Goal: Task Accomplishment & Management: Use online tool/utility

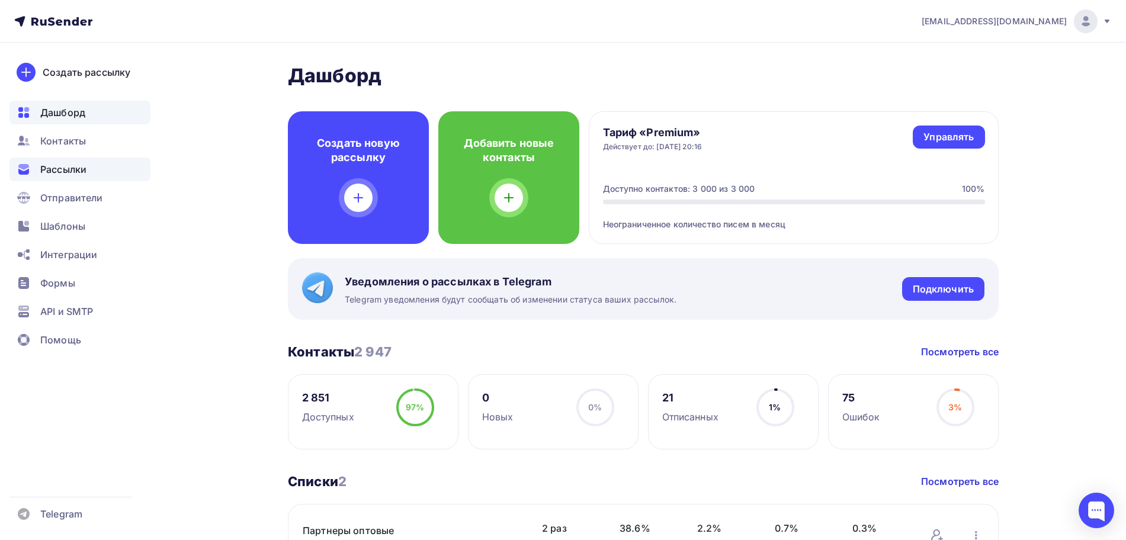
click at [69, 169] on span "Рассылки" at bounding box center [63, 169] width 46 height 14
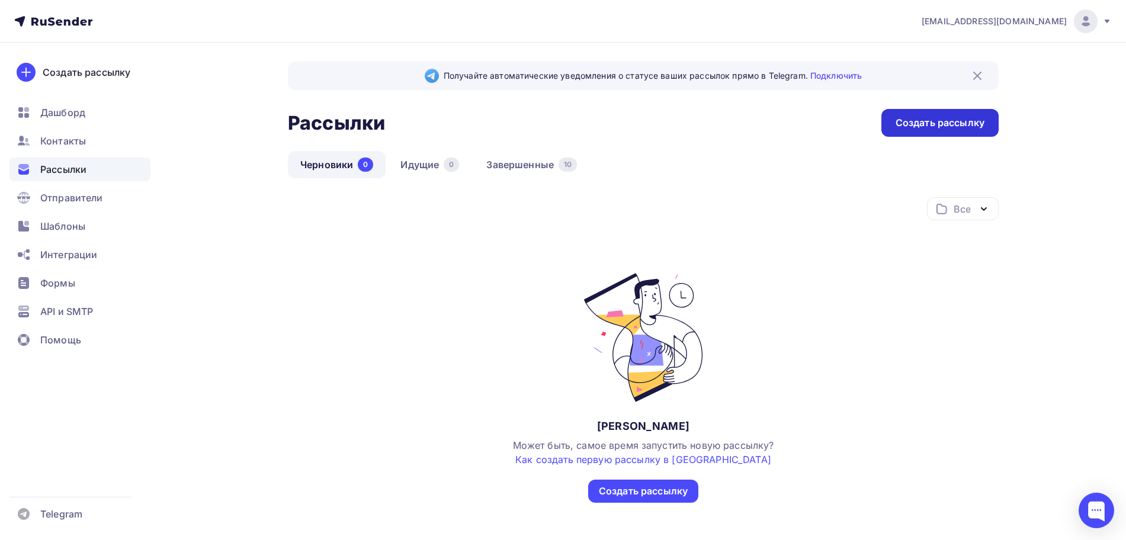
click at [957, 118] on div "Создать рассылку" at bounding box center [940, 123] width 89 height 14
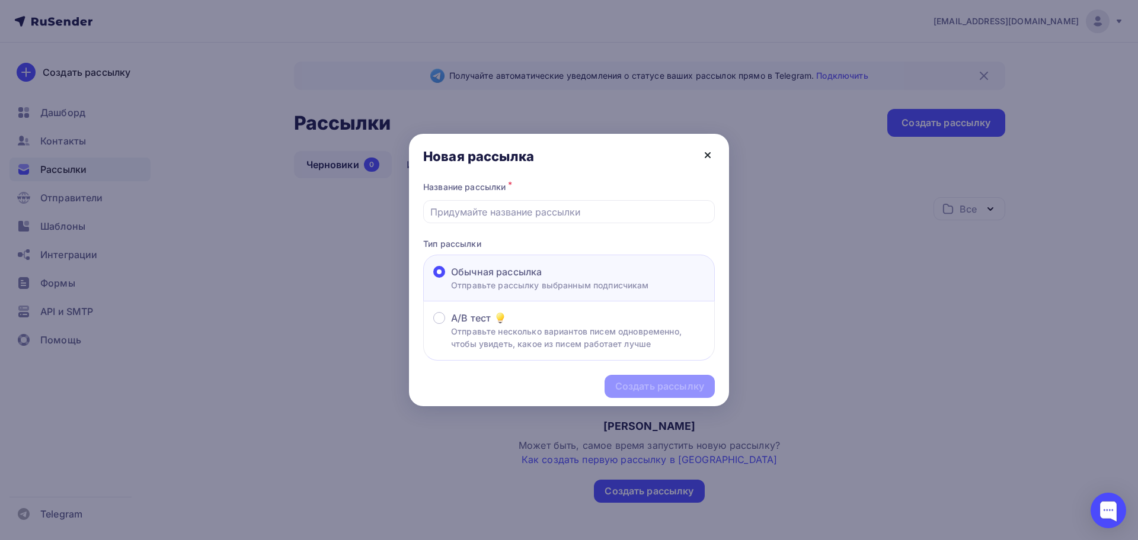
click at [712, 155] on icon at bounding box center [707, 155] width 14 height 14
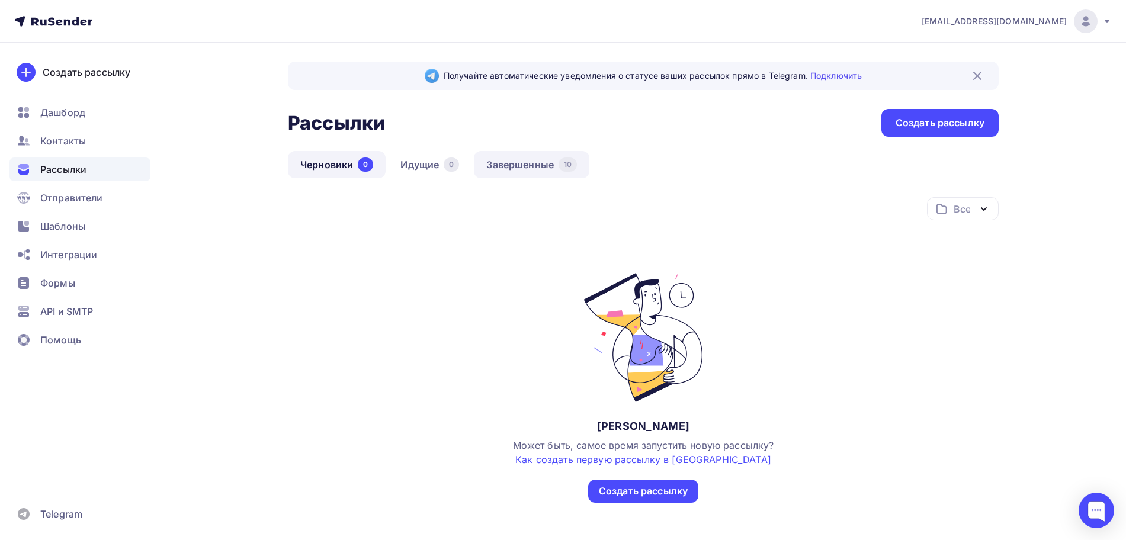
click at [542, 169] on link "Завершенные 10" at bounding box center [532, 164] width 116 height 27
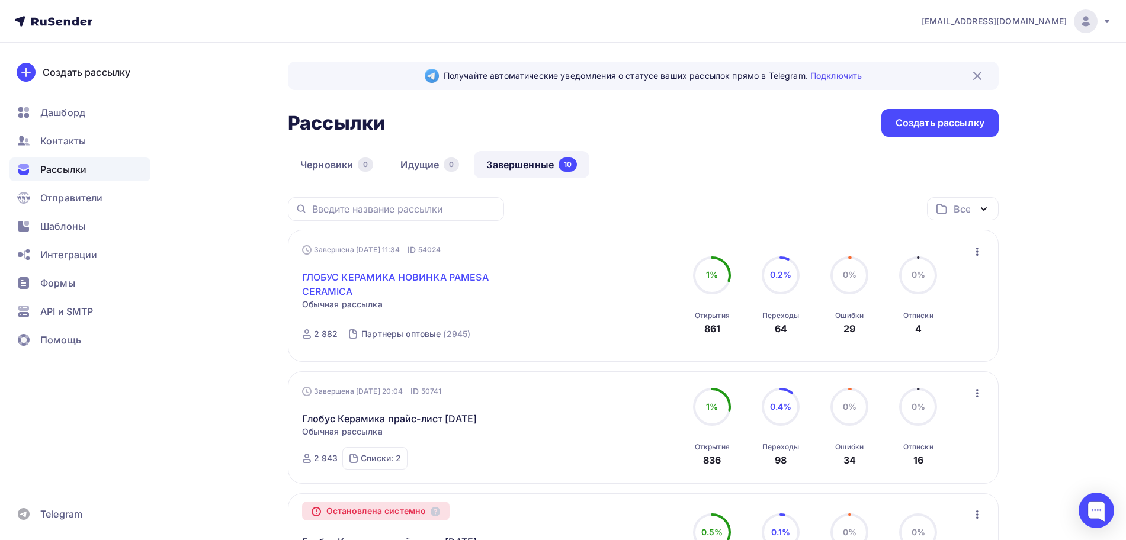
click at [360, 274] on link "ГЛОБУС КЕРАМИКА НОВИНКА PAMESA CERAMICA" at bounding box center [403, 284] width 203 height 28
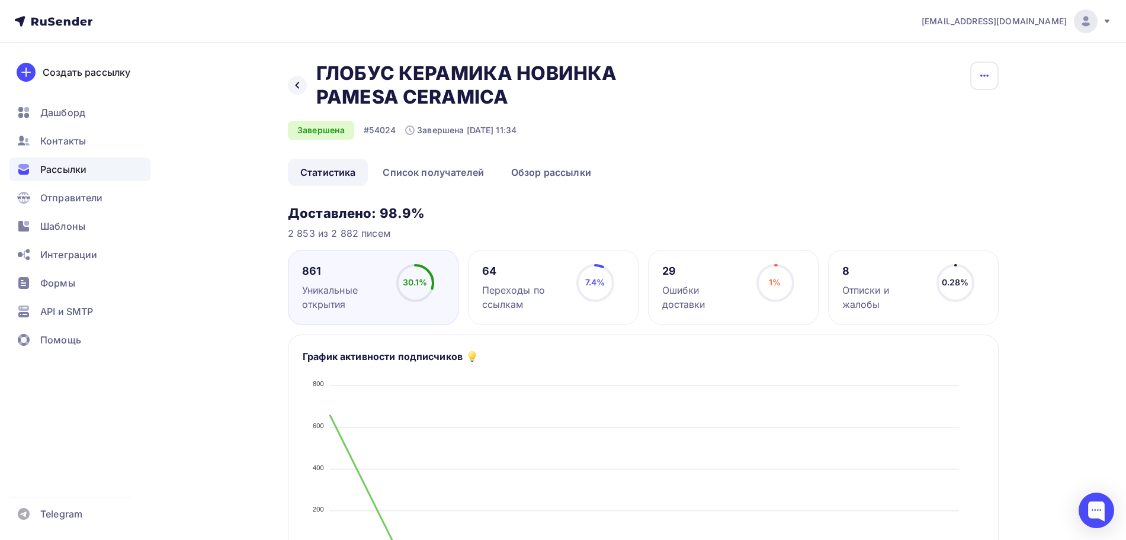
click at [987, 71] on icon "button" at bounding box center [985, 76] width 14 height 14
click at [921, 106] on div "Копировать" at bounding box center [940, 113] width 114 height 14
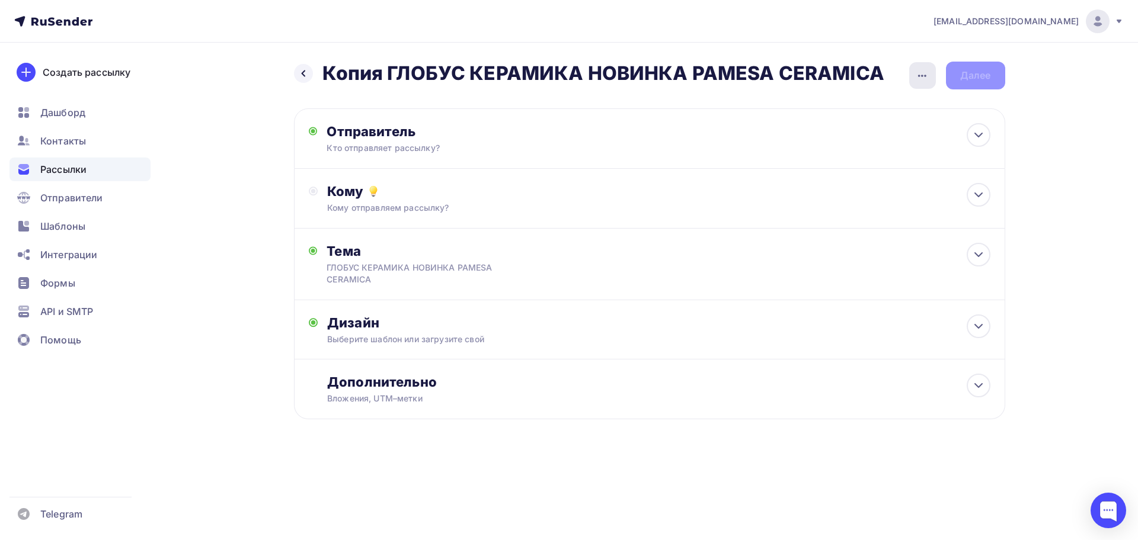
click at [928, 80] on icon "button" at bounding box center [922, 76] width 14 height 14
click at [863, 135] on div "Переименовать рассылку" at bounding box center [859, 136] width 147 height 14
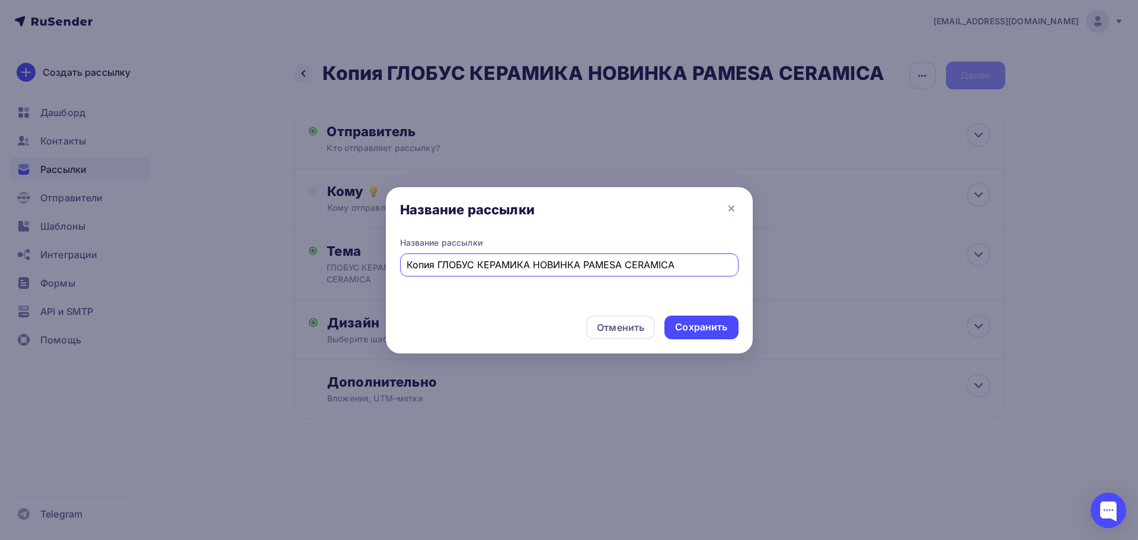
drag, startPoint x: 652, startPoint y: 266, endPoint x: 367, endPoint y: 269, distance: 285.6
click at [367, 267] on div "Название рассылки Название рассылки Копия ГЛОБУС КЕРАМИКА НОВИНКА PAMESA CERAMI…" at bounding box center [569, 270] width 1138 height 540
paste input "овинки [PERSON_NAME]"
type input "Новинки [PERSON_NAME]"
click at [693, 331] on div "Сохранить" at bounding box center [701, 328] width 52 height 14
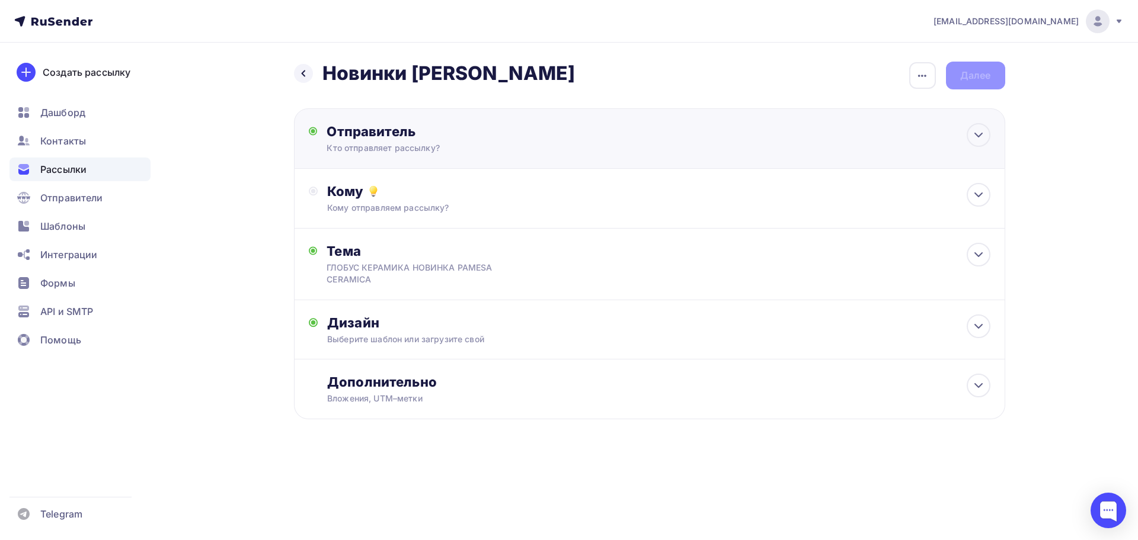
click at [361, 137] on div "Отправитель" at bounding box center [454, 131] width 257 height 17
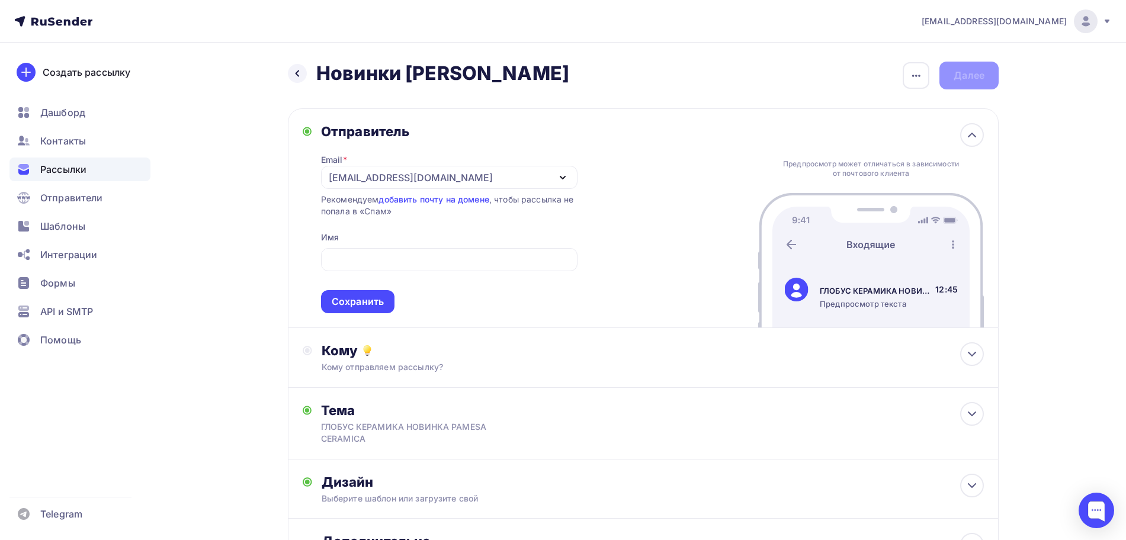
drag, startPoint x: 582, startPoint y: 76, endPoint x: 406, endPoint y: 76, distance: 176.0
click at [406, 76] on div "Назад Новинки [PERSON_NAME] Новинки Глобус Керамика Закончить позже Переименова…" at bounding box center [643, 76] width 711 height 28
copy h2 "[PERSON_NAME]"
click at [399, 258] on input "text" at bounding box center [449, 260] width 243 height 14
paste input "[PERSON_NAME]"
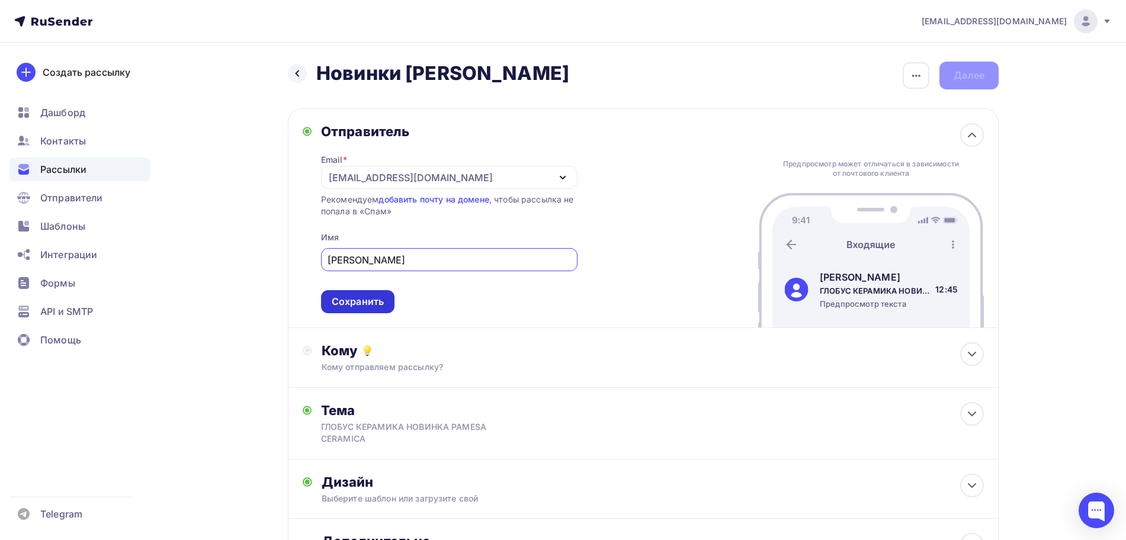
type input "[PERSON_NAME]"
click at [370, 305] on div "Сохранить" at bounding box center [358, 302] width 52 height 14
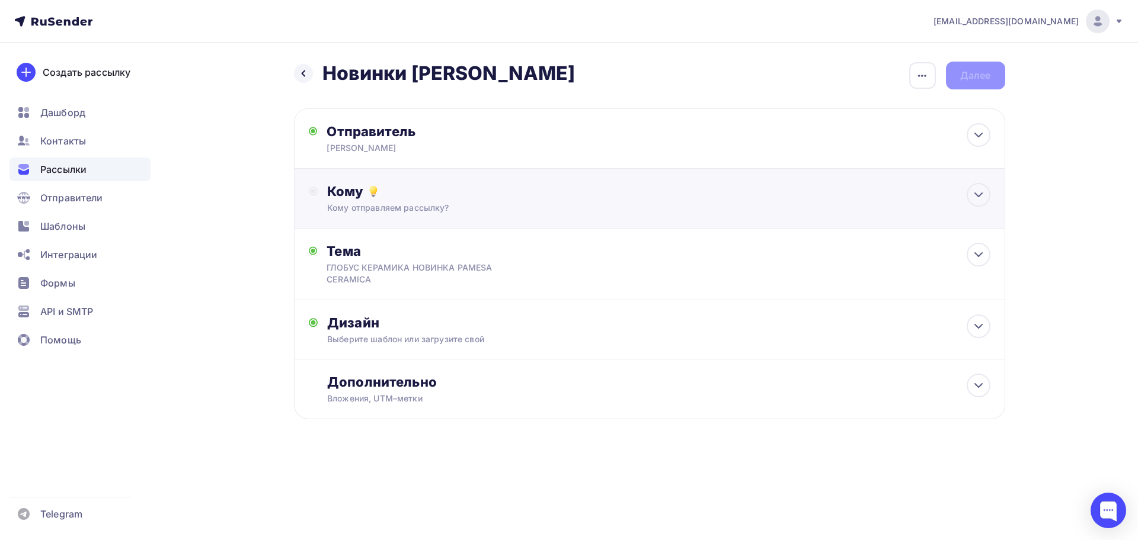
click at [393, 204] on div "Кому отправляем рассылку?" at bounding box center [625, 208] width 597 height 12
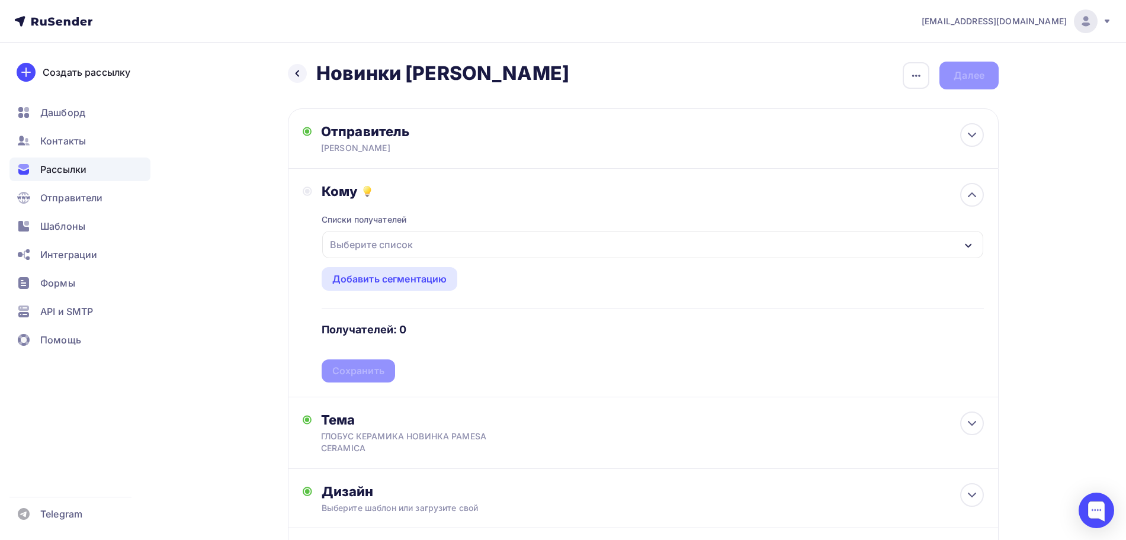
click at [387, 241] on div "Выберите список" at bounding box center [371, 244] width 92 height 21
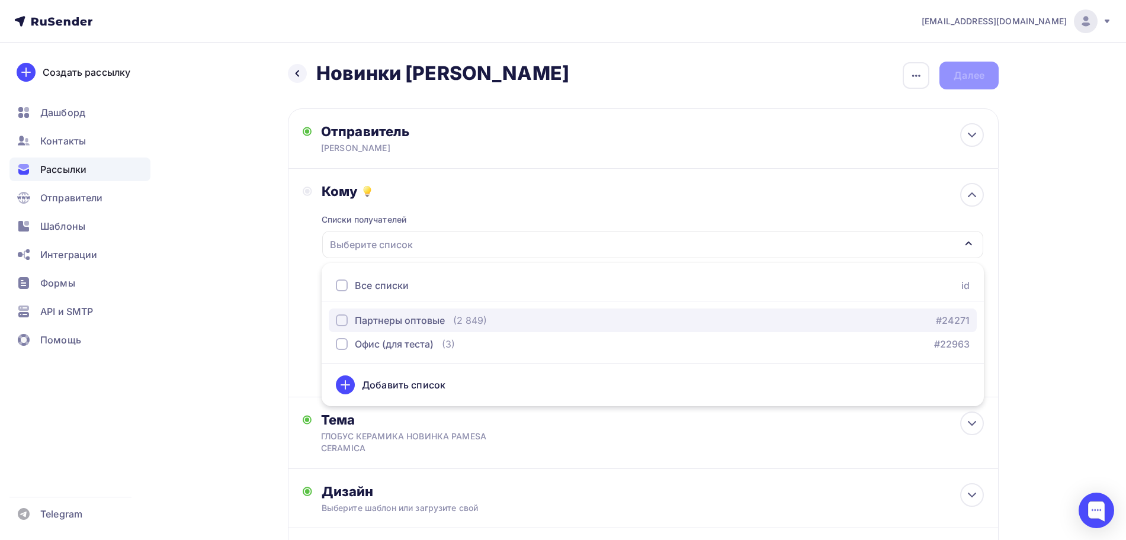
click at [379, 315] on div "Партнеры оптовые" at bounding box center [400, 320] width 90 height 14
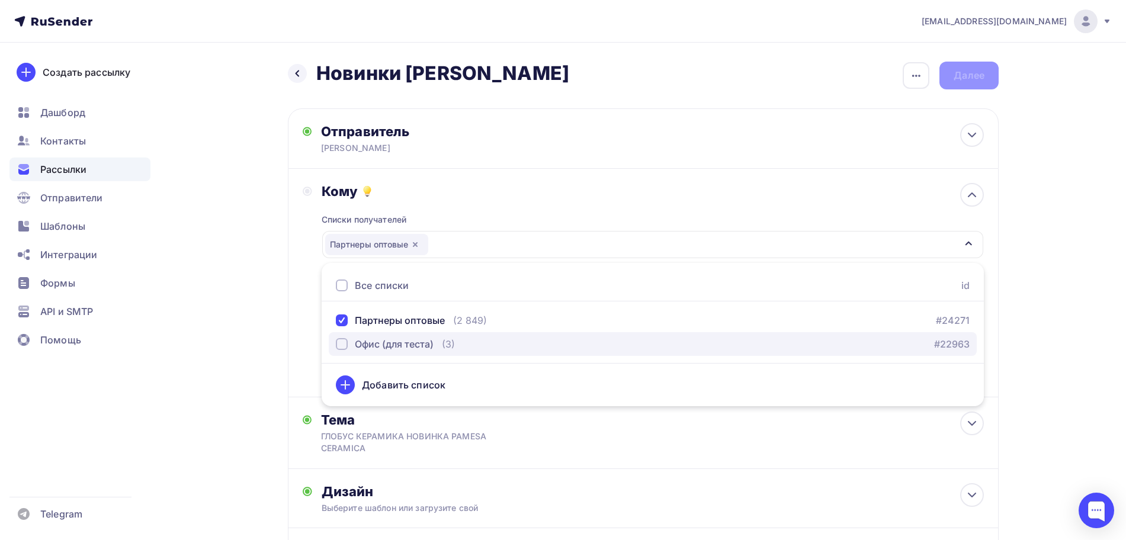
click at [385, 346] on div "Офис (для теста)" at bounding box center [394, 344] width 79 height 14
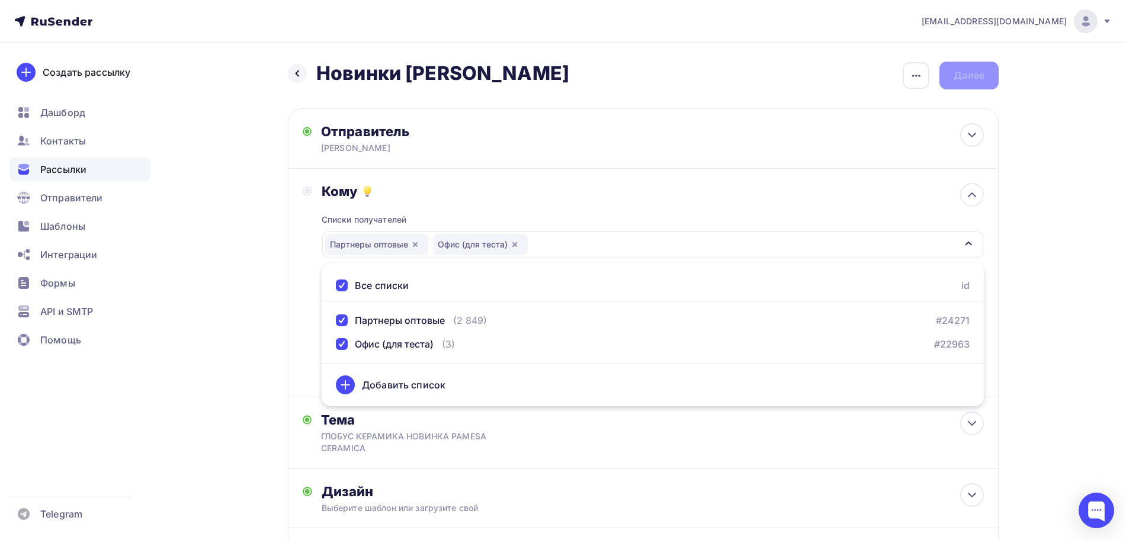
click at [218, 323] on div "Назад Новинки [PERSON_NAME] Новинки Глобус Керамика Закончить позже Переименова…" at bounding box center [563, 354] width 971 height 622
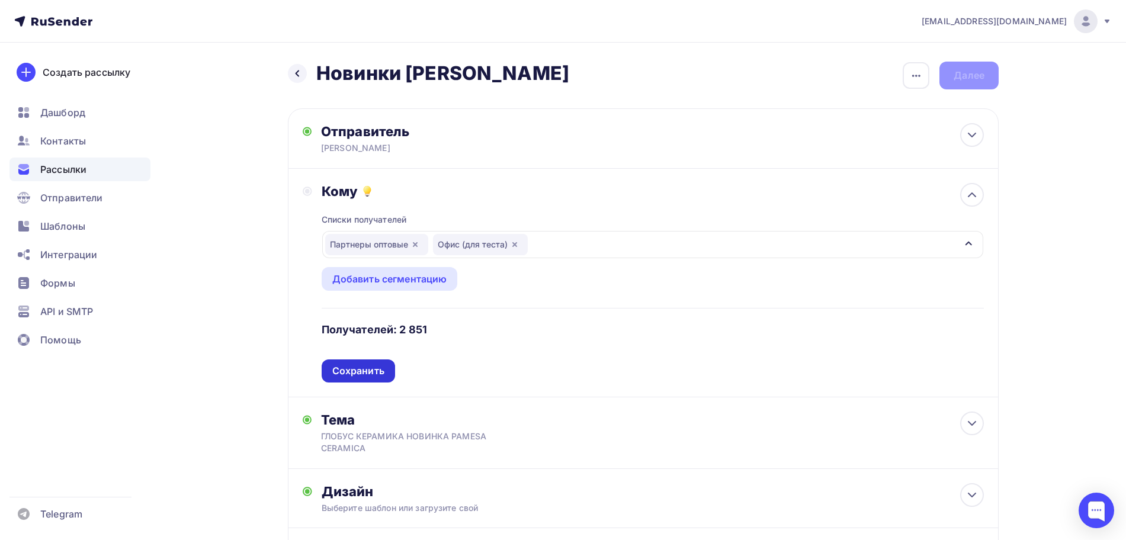
click at [377, 367] on div "Сохранить" at bounding box center [358, 371] width 52 height 14
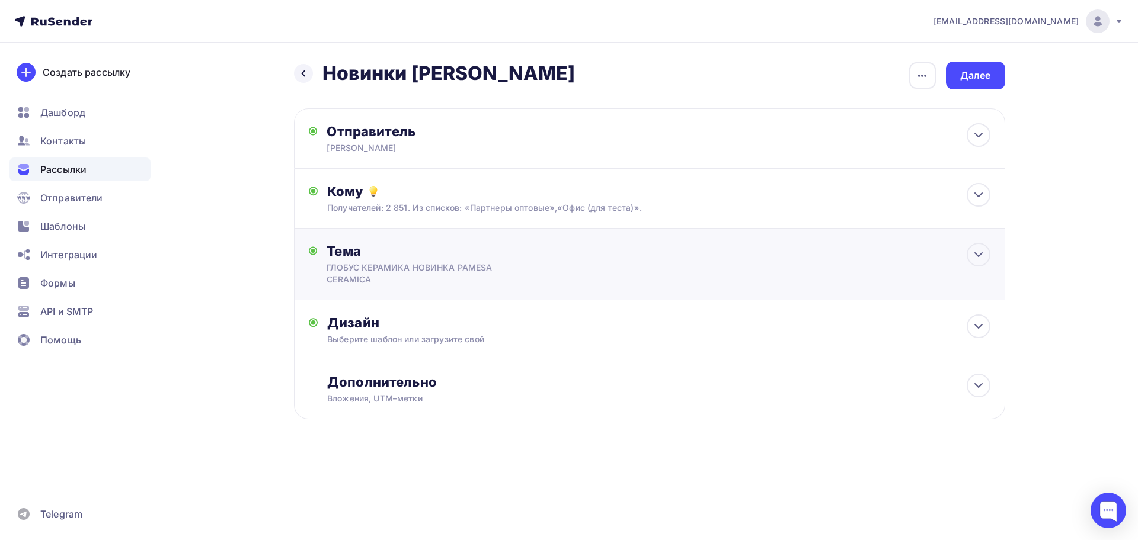
click at [394, 260] on div "Тема ГЛОБУС КЕРАМИКА НОВИНКА PAMESA CERAMICA Тема * ГЛОБУС КЕРАМИКА НОВИНКА PAM…" at bounding box center [443, 264] width 234 height 43
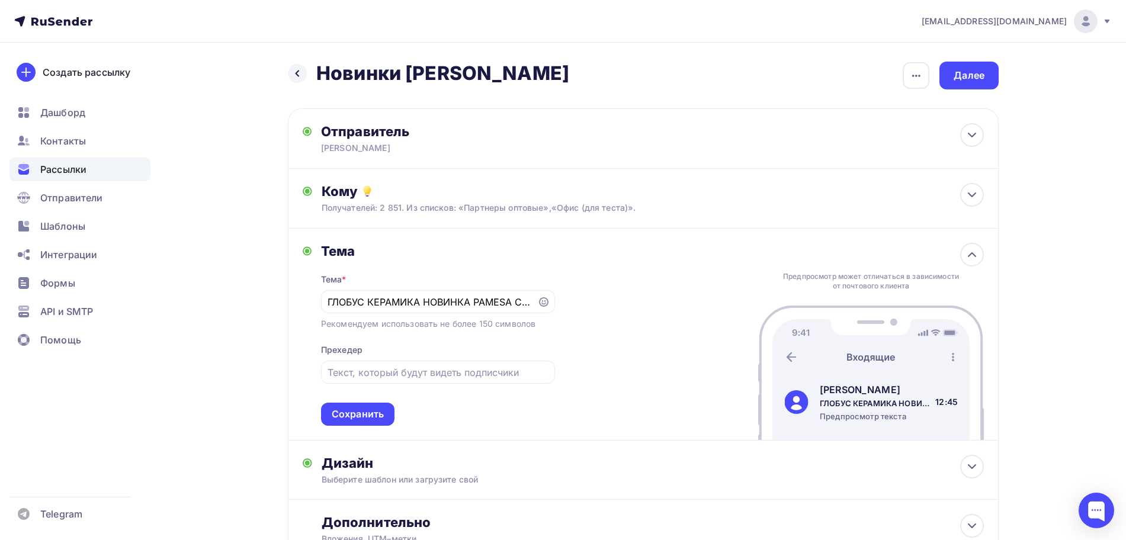
drag, startPoint x: 574, startPoint y: 66, endPoint x: 320, endPoint y: 66, distance: 254.2
click at [320, 66] on div "Назад Новинки [PERSON_NAME] Новинки Глобус Керамика Закончить позже Переименова…" at bounding box center [643, 76] width 711 height 28
copy h2 "Новинки [PERSON_NAME]"
click at [412, 308] on input "ГЛОБУС КЕРАМИКА НОВИНКА PAMESA CERAMICA" at bounding box center [429, 302] width 203 height 14
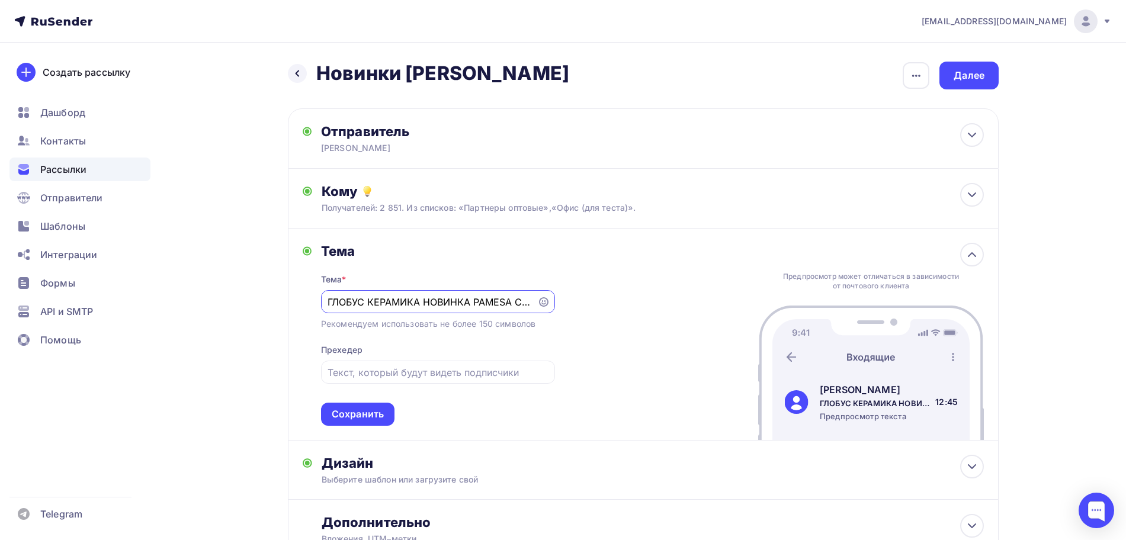
click at [412, 308] on input "ГЛОБУС КЕРАМИКА НОВИНКА PAMESA CERAMICA" at bounding box center [429, 302] width 203 height 14
paste input "овинки [PERSON_NAME]"
type input "Новинки [PERSON_NAME]"
click at [367, 413] on div "Сохранить" at bounding box center [358, 415] width 52 height 14
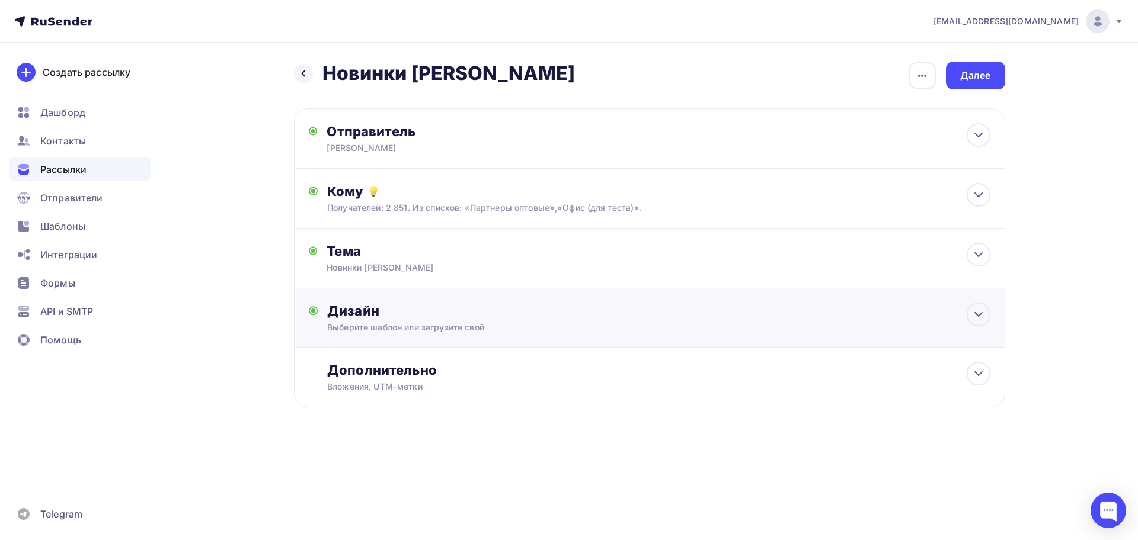
click at [428, 307] on div "Дизайн" at bounding box center [658, 311] width 662 height 17
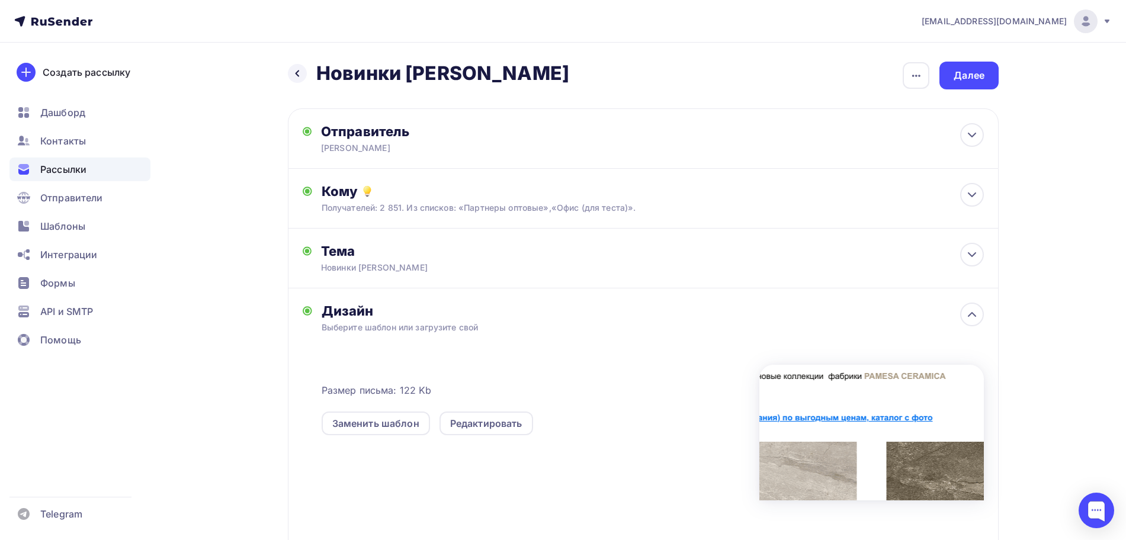
scroll to position [146, 0]
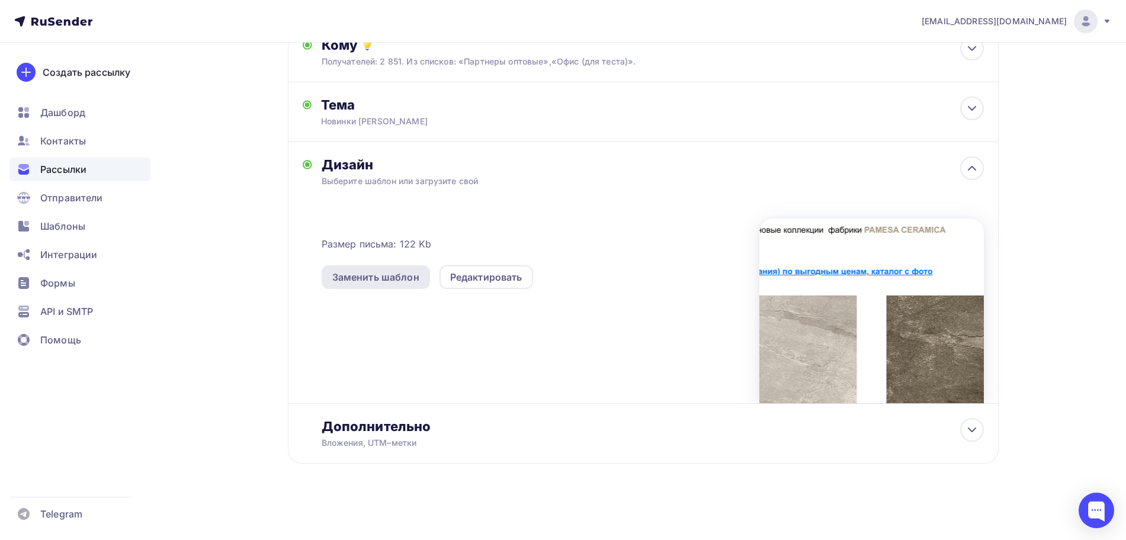
click at [403, 277] on div "Заменить шаблон" at bounding box center [375, 277] width 87 height 14
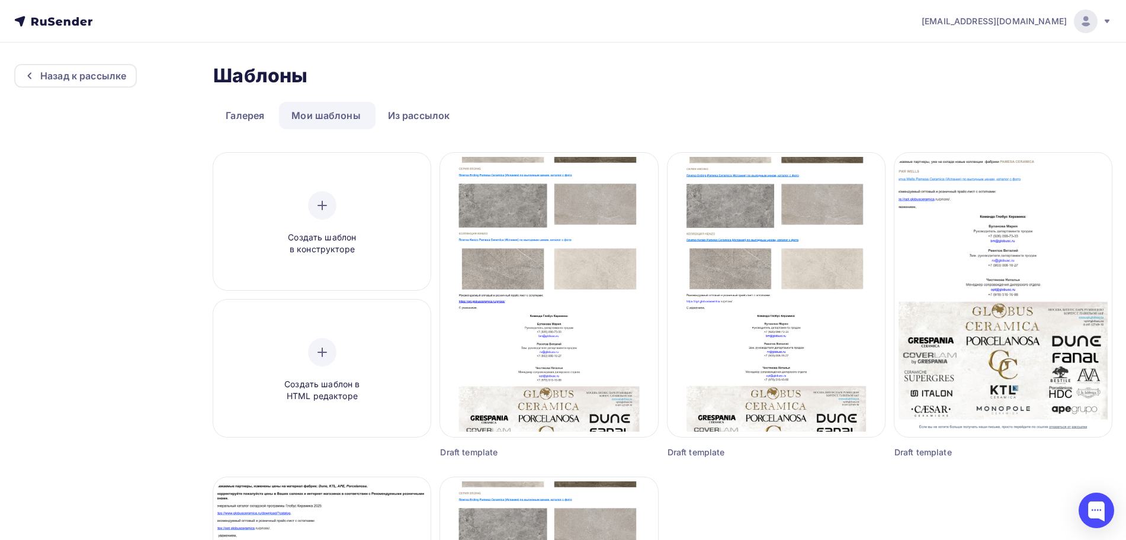
scroll to position [148, 0]
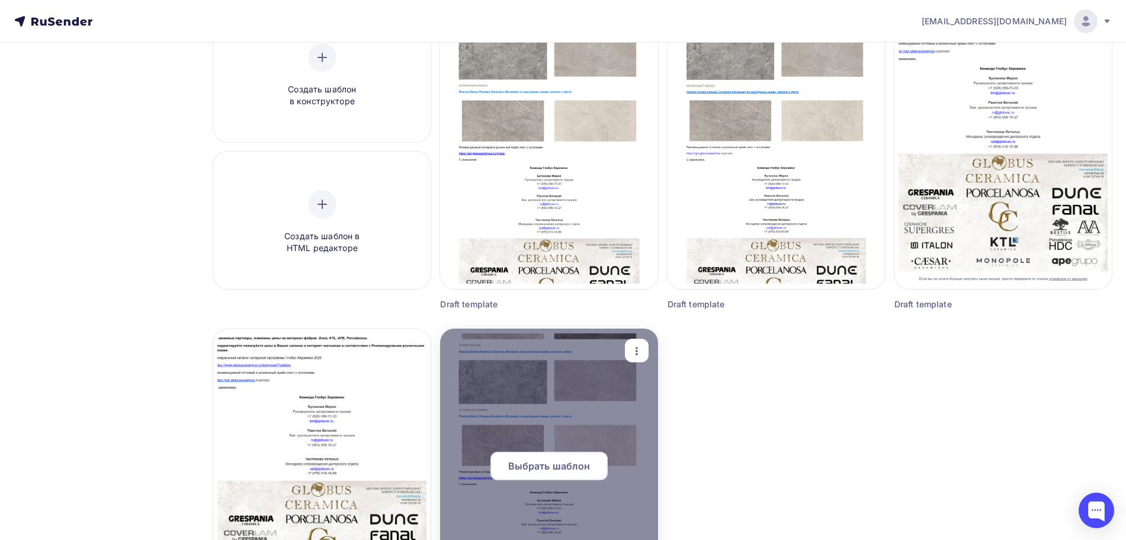
click at [635, 353] on icon "button" at bounding box center [637, 351] width 14 height 14
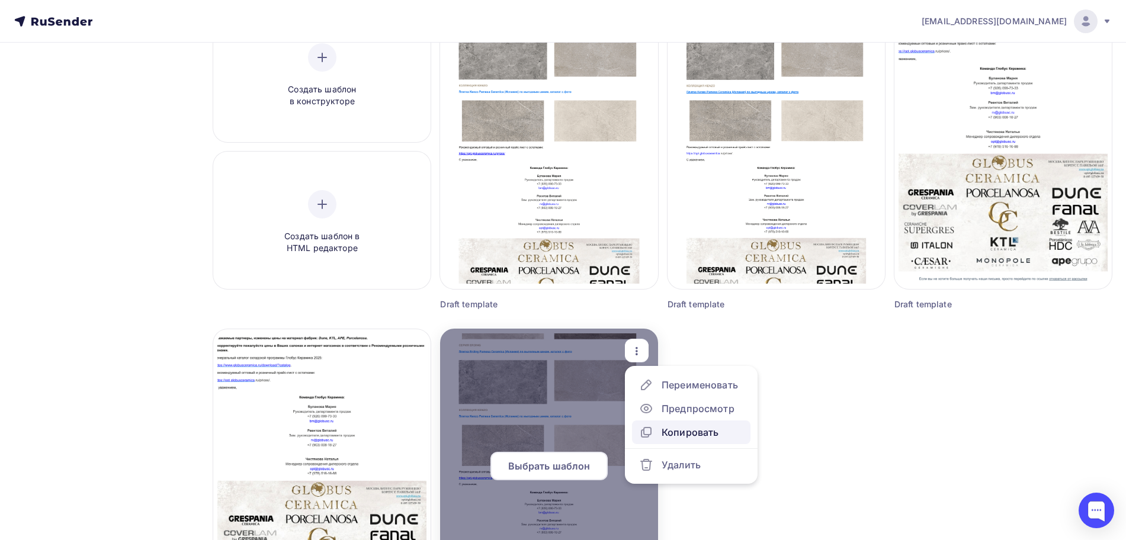
click at [678, 431] on div "Копировать" at bounding box center [690, 432] width 57 height 14
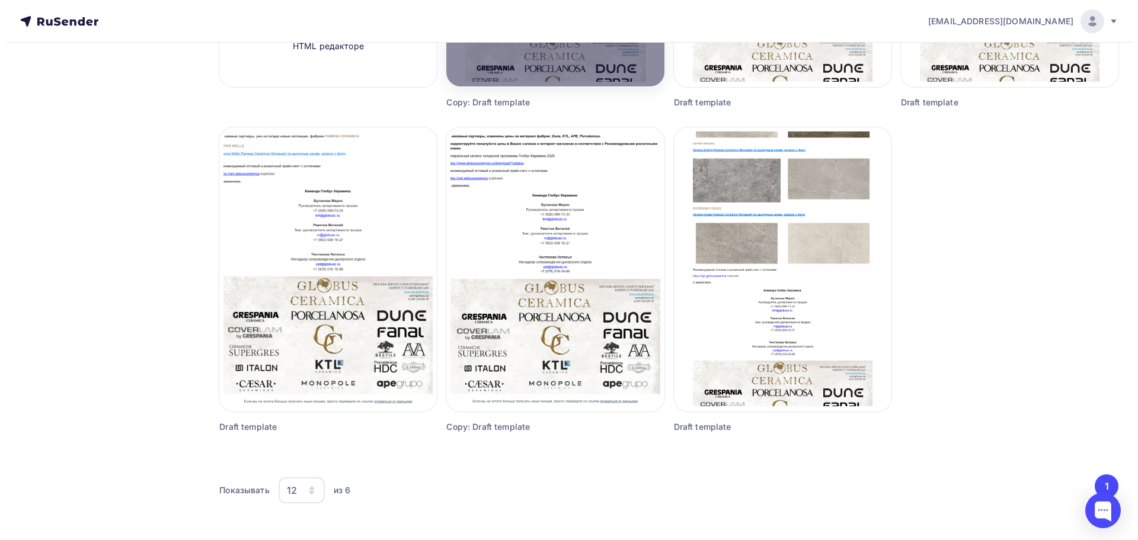
scroll to position [54, 0]
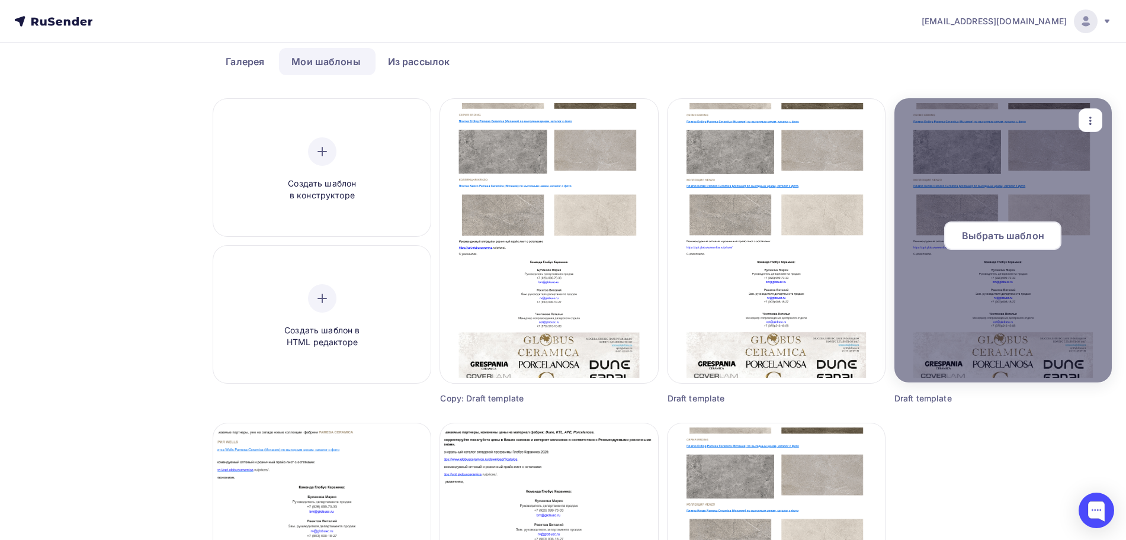
click at [1094, 118] on icon "button" at bounding box center [1091, 121] width 14 height 14
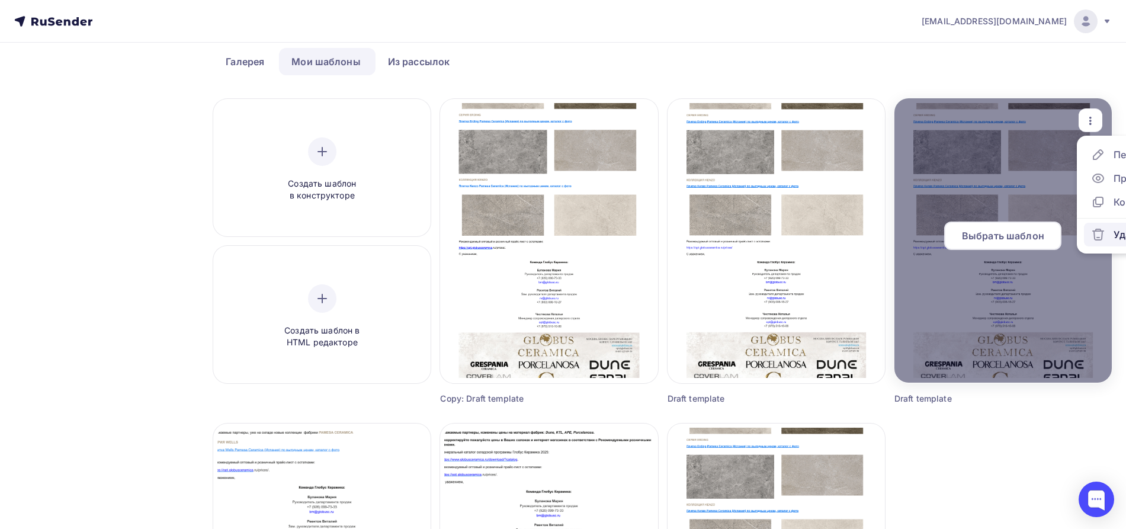
click at [1097, 232] on icon at bounding box center [1098, 235] width 14 height 14
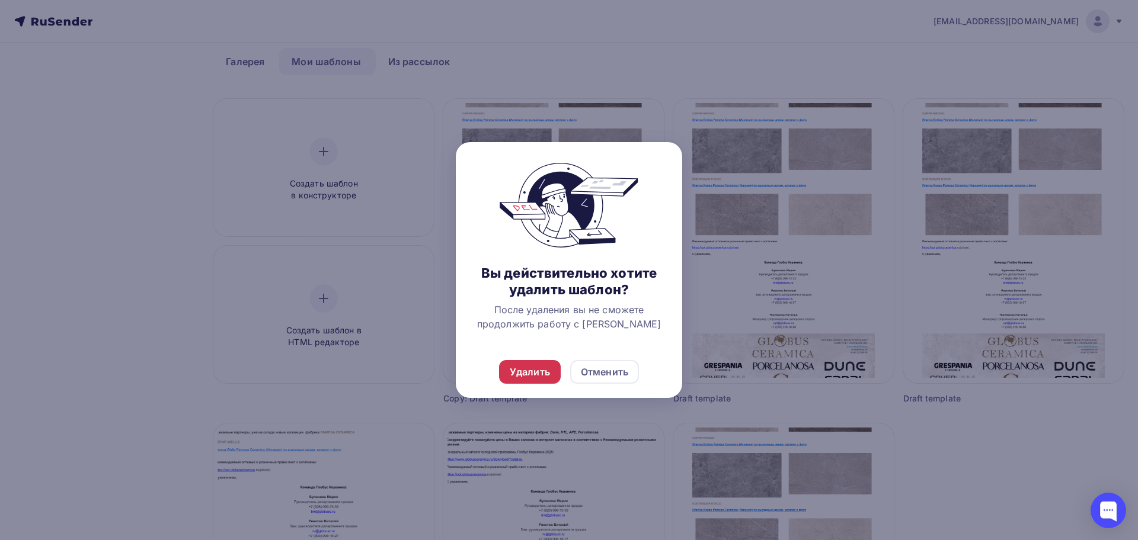
click at [536, 371] on div "Удалить" at bounding box center [530, 372] width 40 height 14
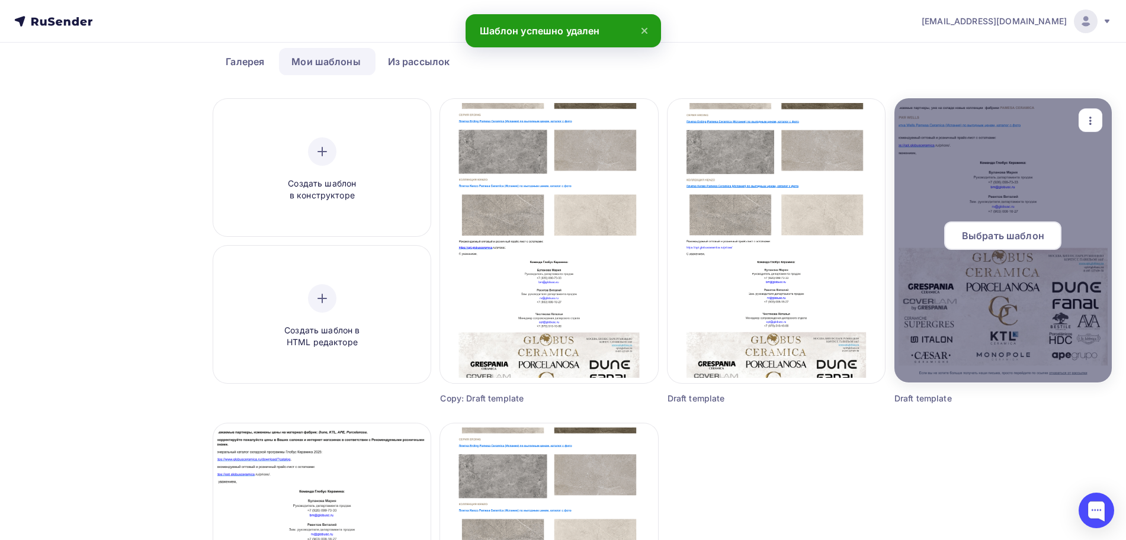
click at [1091, 118] on icon "button" at bounding box center [1091, 121] width 2 height 8
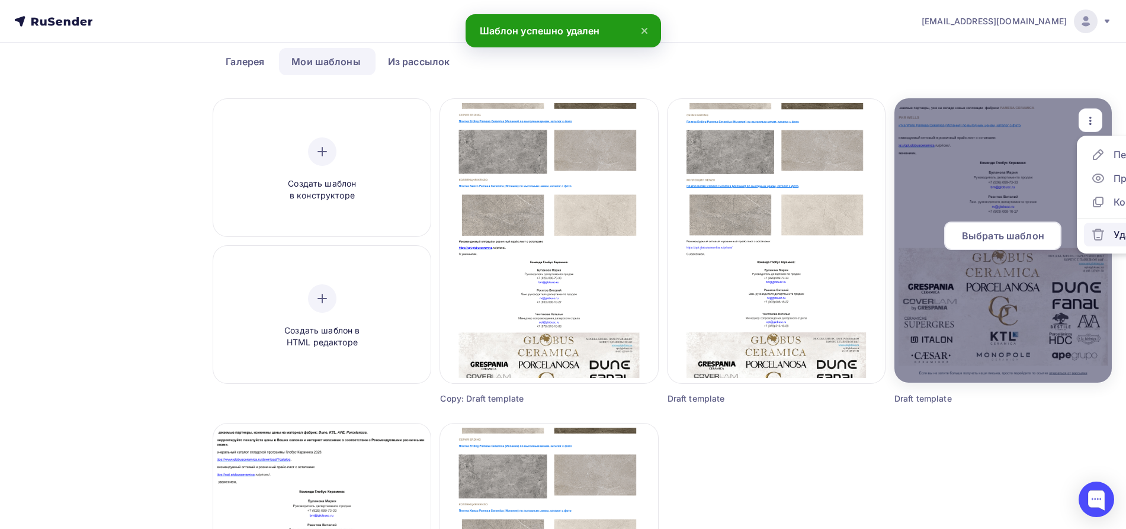
click at [1107, 234] on div "Удалить" at bounding box center [1122, 235] width 62 height 14
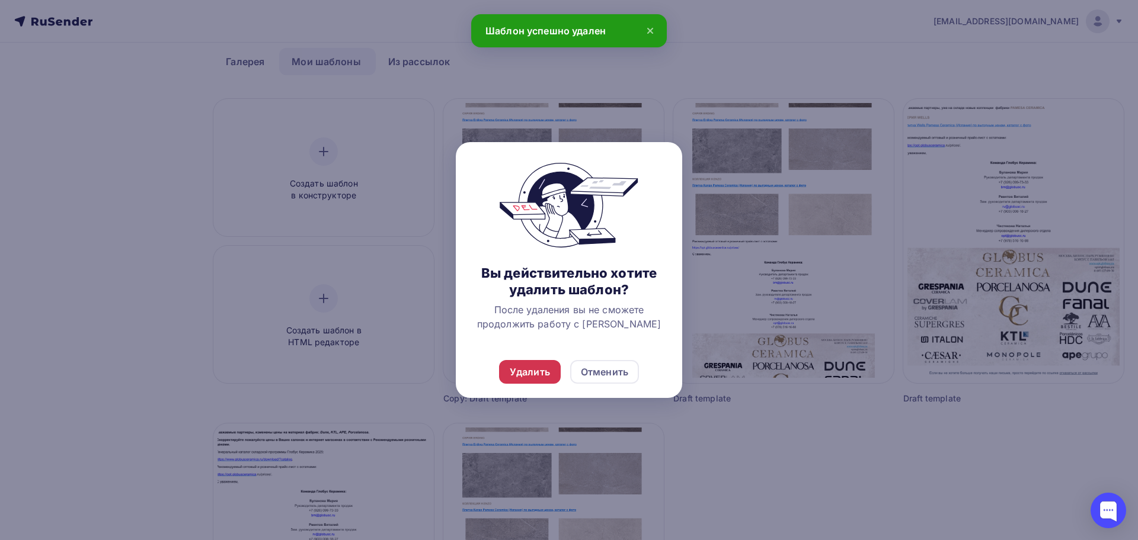
click at [539, 382] on div "Удалить" at bounding box center [530, 372] width 62 height 24
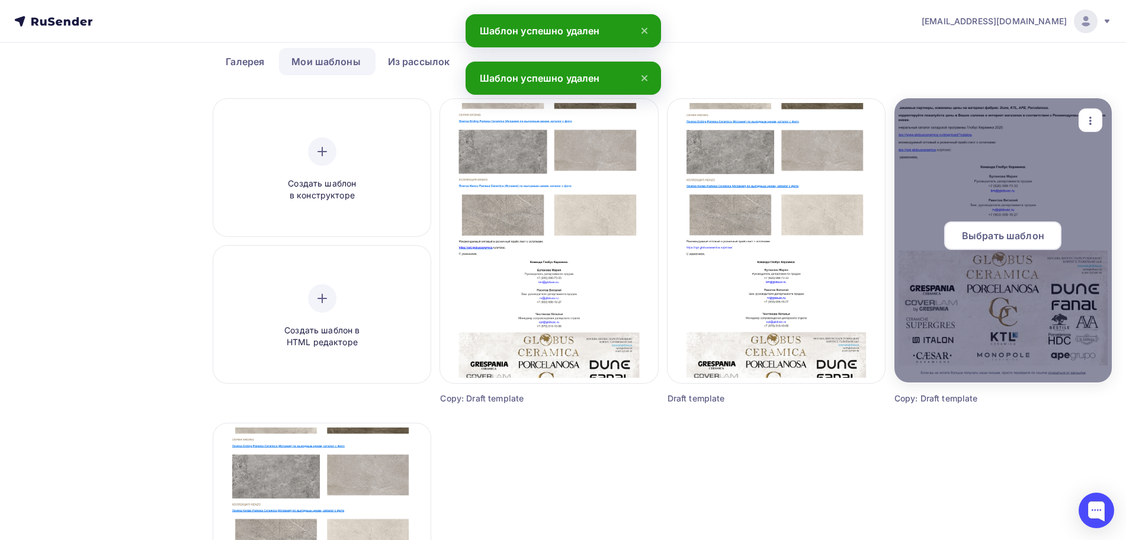
click at [1095, 120] on icon "button" at bounding box center [1091, 121] width 14 height 14
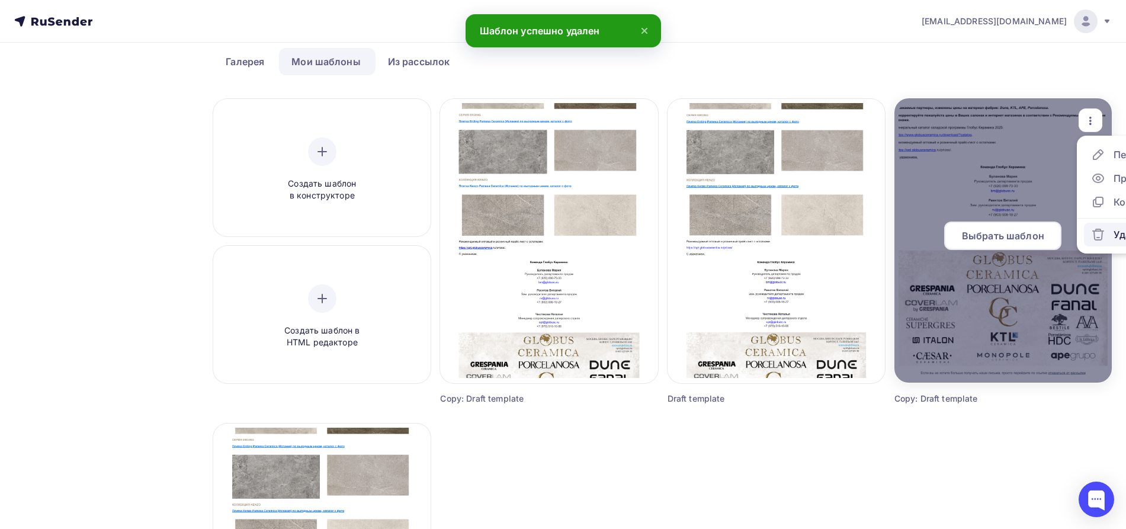
click at [1103, 236] on icon at bounding box center [1098, 235] width 14 height 14
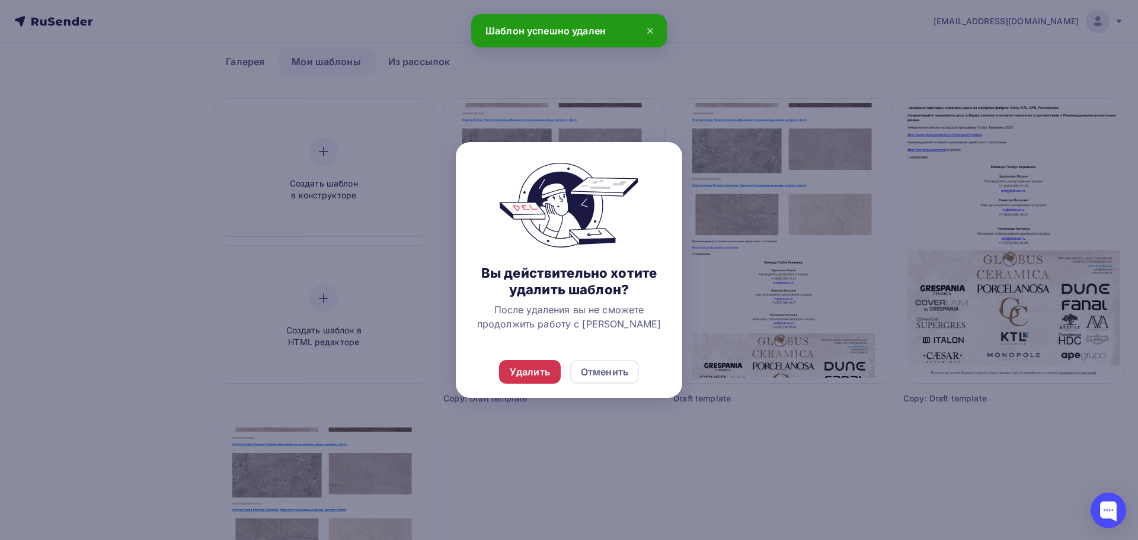
click at [544, 368] on div "Удалить" at bounding box center [530, 372] width 40 height 14
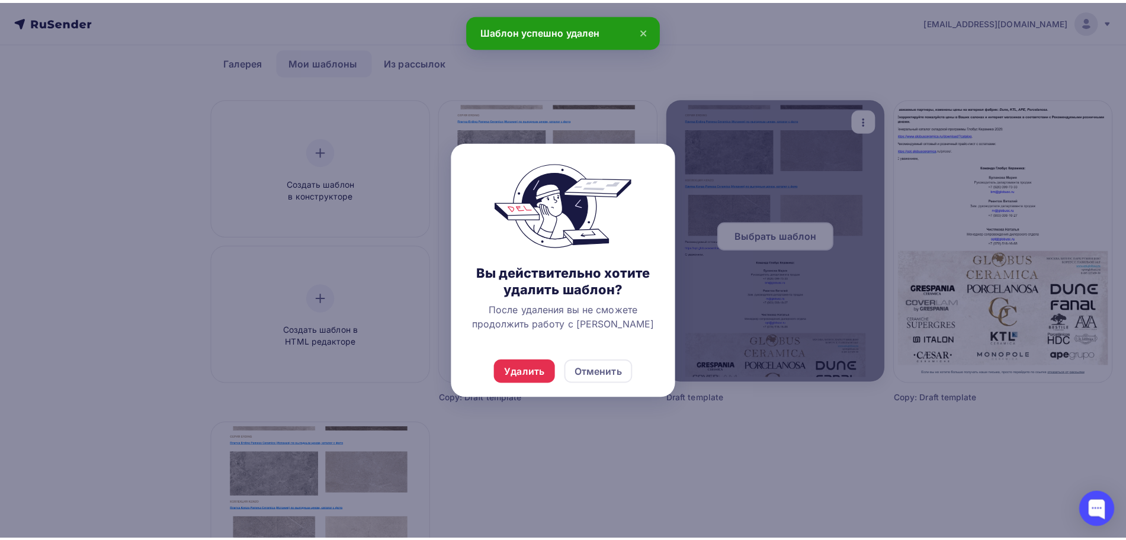
scroll to position [25, 0]
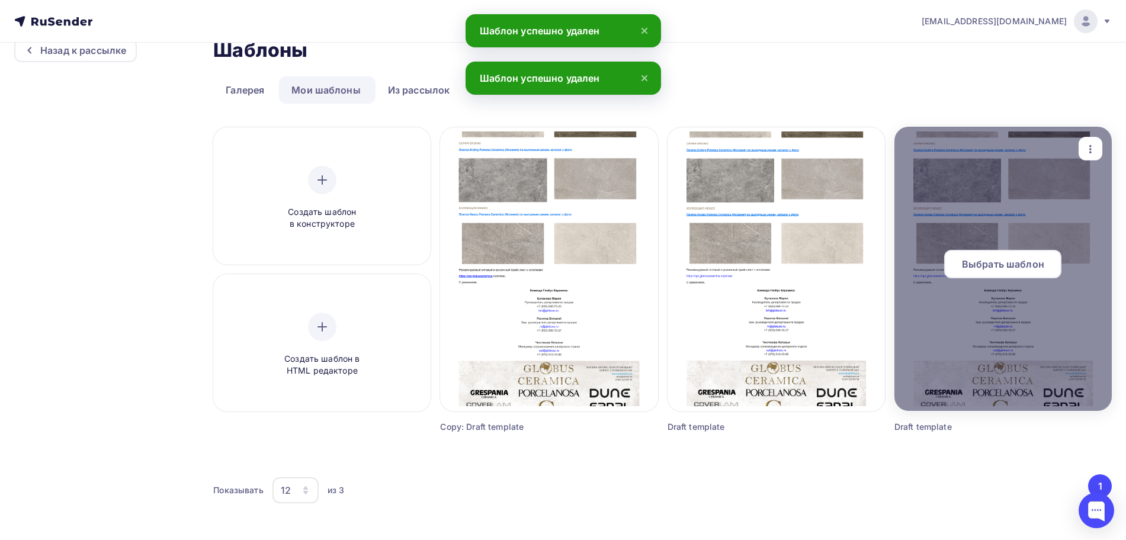
click at [1095, 150] on icon "button" at bounding box center [1091, 149] width 14 height 14
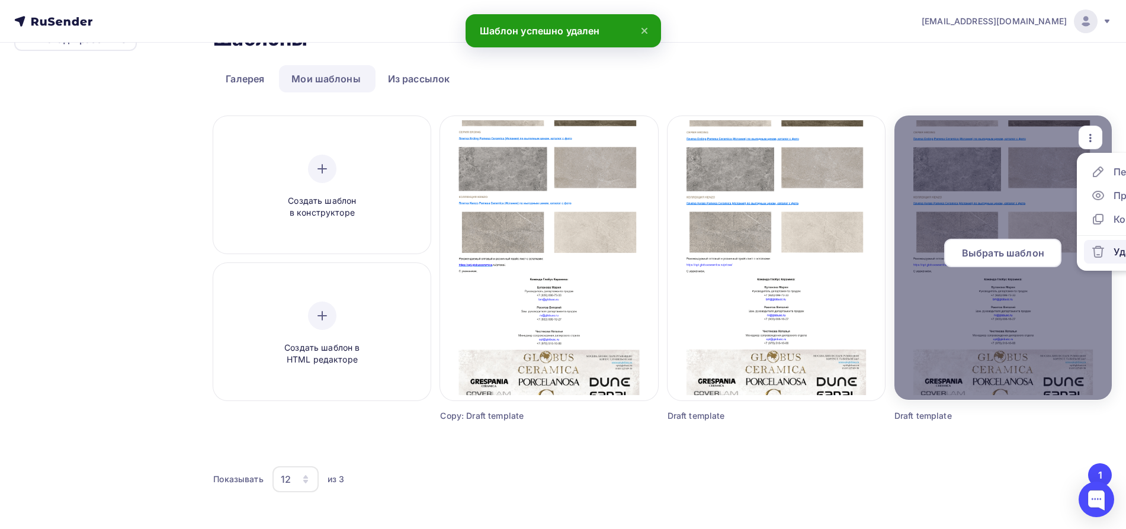
click at [1118, 252] on div "Удалить" at bounding box center [1133, 252] width 39 height 14
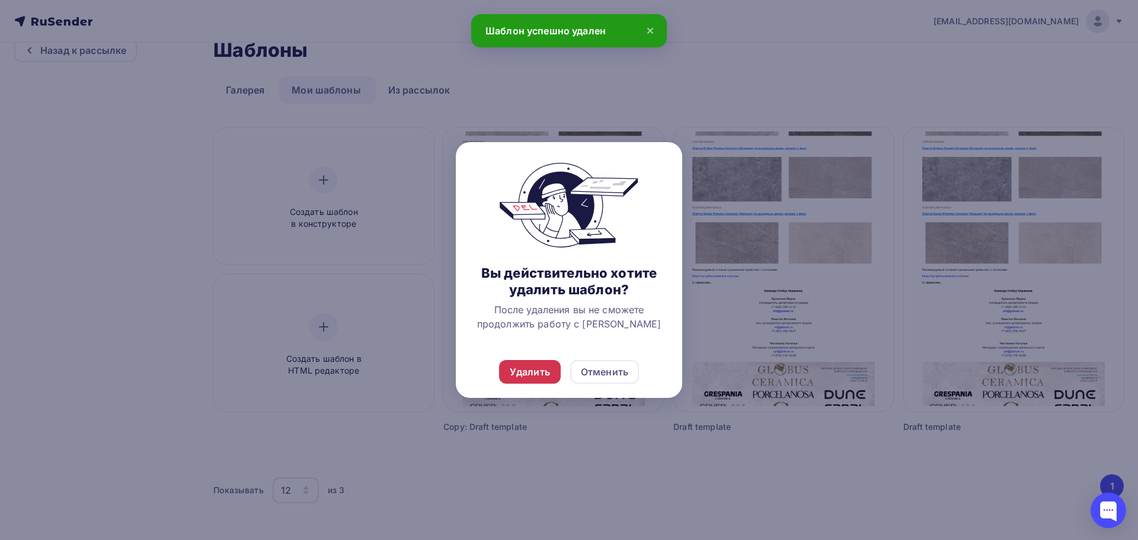
click at [537, 369] on div "Удалить" at bounding box center [530, 372] width 40 height 14
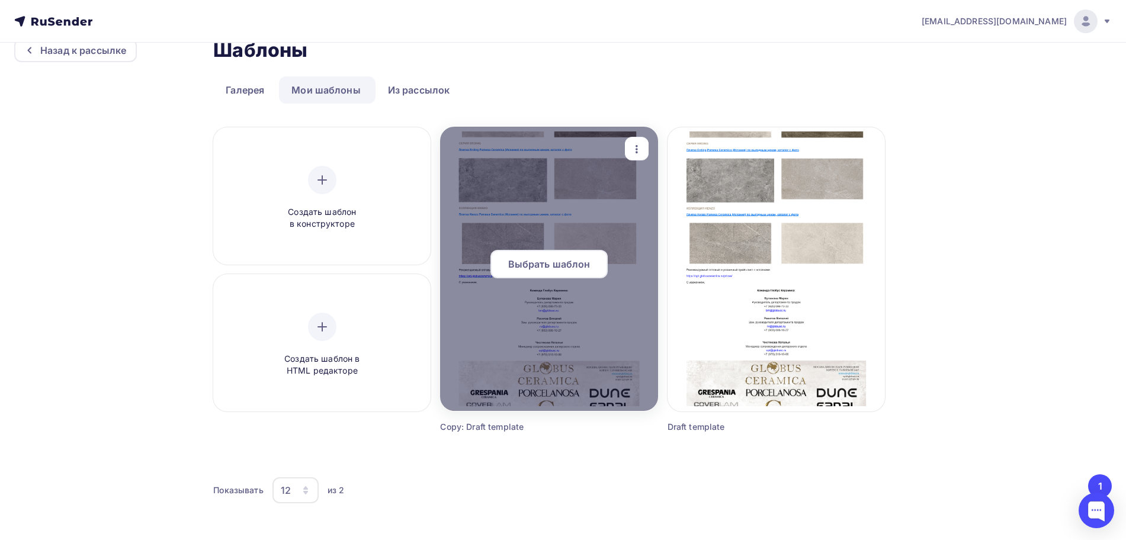
click at [635, 152] on icon "button" at bounding box center [637, 149] width 14 height 14
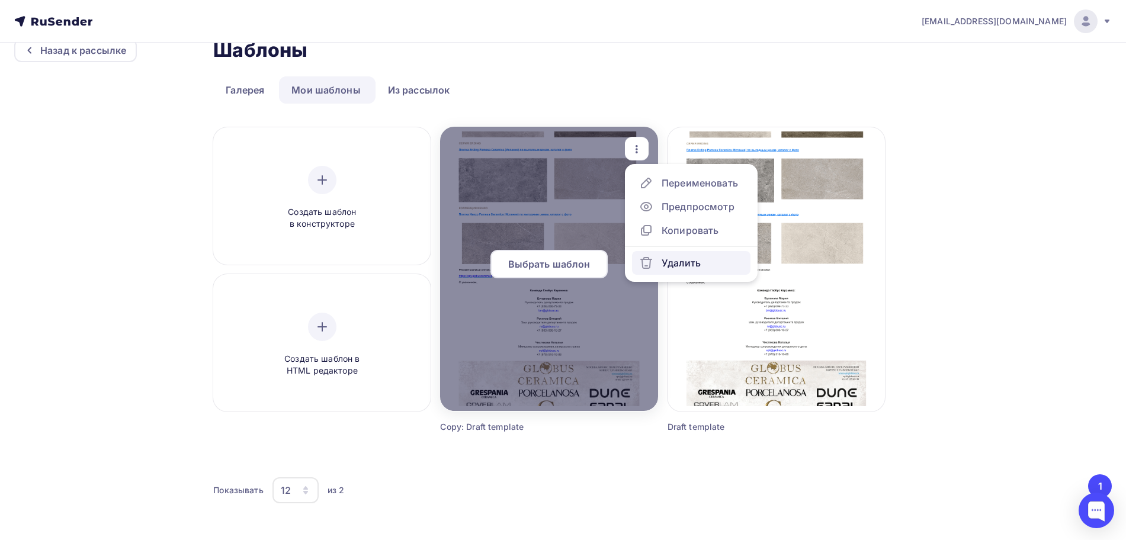
click at [659, 264] on div "Удалить" at bounding box center [670, 263] width 62 height 14
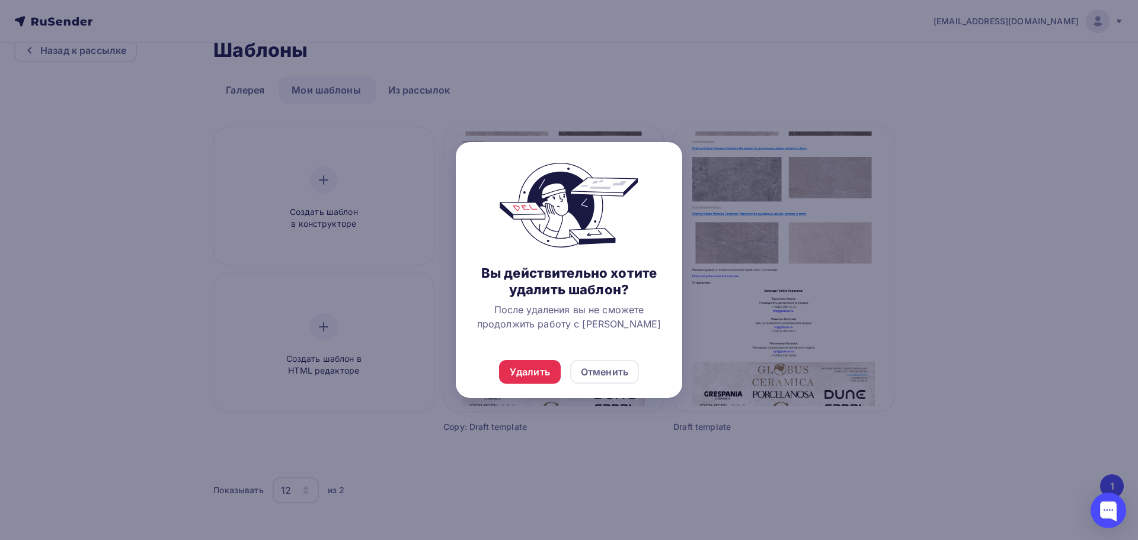
click at [526, 385] on div "Удалить Отменить" at bounding box center [569, 372] width 226 height 52
click at [552, 367] on div "Удалить" at bounding box center [530, 372] width 62 height 24
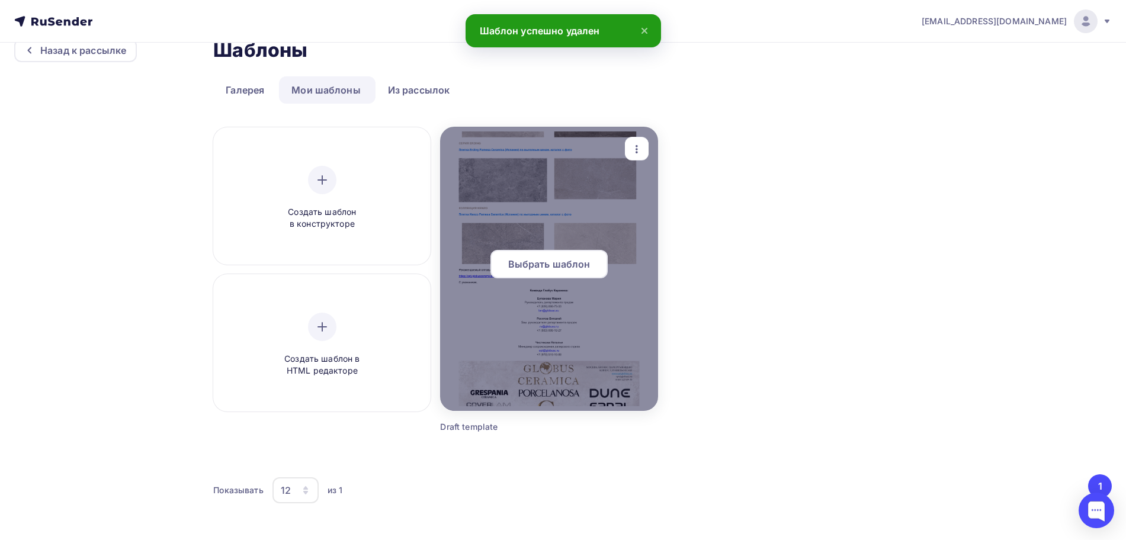
click at [552, 264] on span "Выбрать шаблон" at bounding box center [549, 264] width 82 height 14
